Goal: Information Seeking & Learning: Learn about a topic

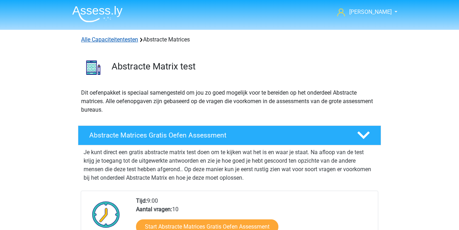
click at [113, 42] on link "Alle Capaciteitentesten" at bounding box center [109, 39] width 57 height 7
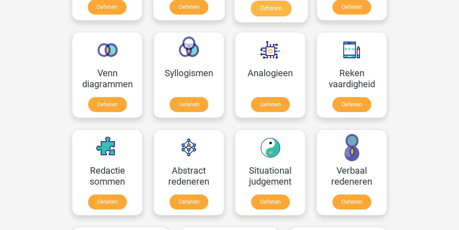
scroll to position [430, 0]
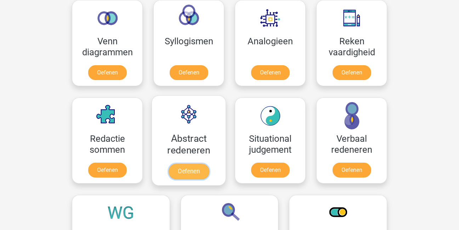
click at [205, 166] on link "Oefenen" at bounding box center [189, 172] width 40 height 16
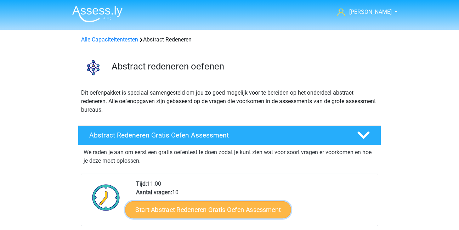
click at [200, 205] on link "Start Abstract Redeneren Gratis Oefen Assessment" at bounding box center [208, 209] width 166 height 17
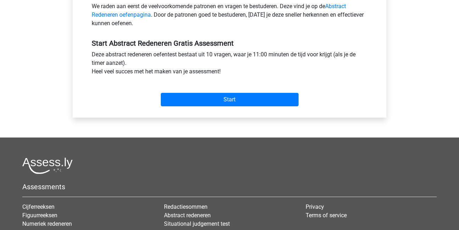
scroll to position [247, 0]
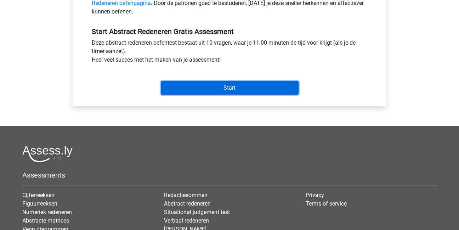
click at [208, 92] on input "Start" at bounding box center [230, 87] width 138 height 13
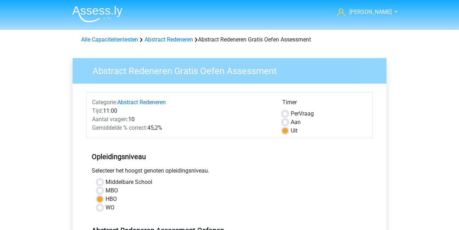
scroll to position [247, 0]
